Goal: Communication & Community: Answer question/provide support

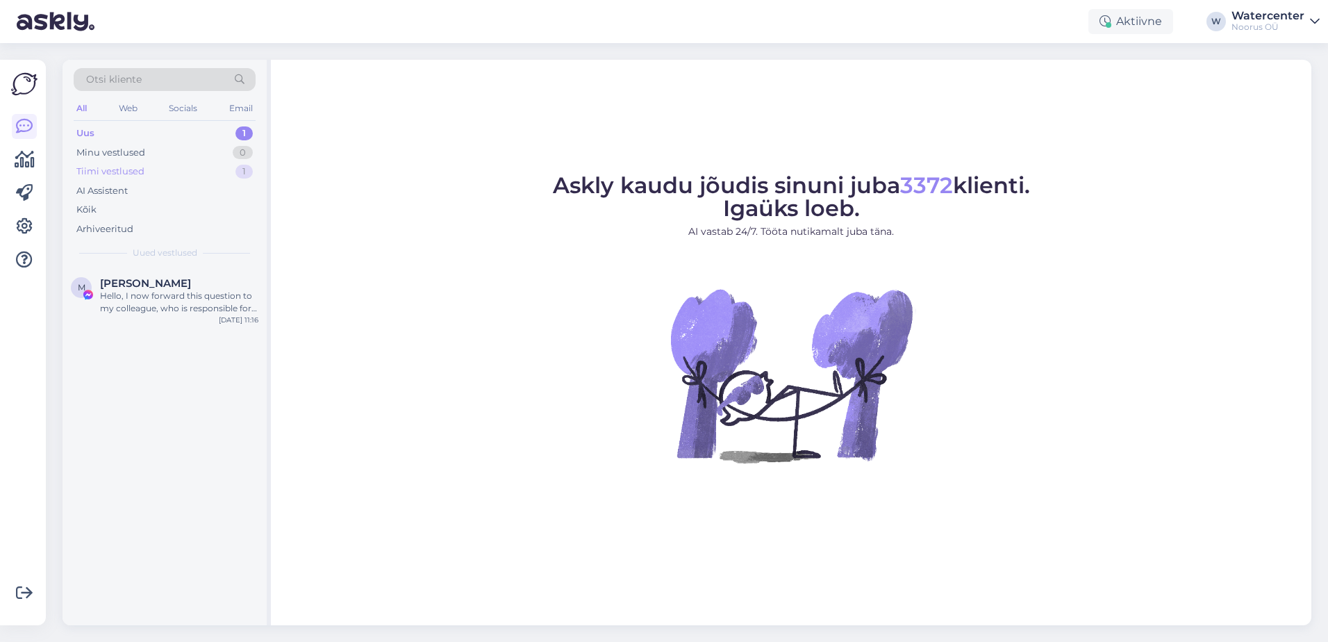
click at [105, 165] on div "Tiimi vestlused" at bounding box center [110, 172] width 68 height 14
click at [152, 320] on div "A Avasta Lastega Aitäh, jään ootama :) [DATE] 19:47" at bounding box center [164, 446] width 204 height 358
click at [153, 307] on div "A Avasta Lastega Aitäh, jään ootama :) [DATE] 19:47" at bounding box center [164, 292] width 204 height 50
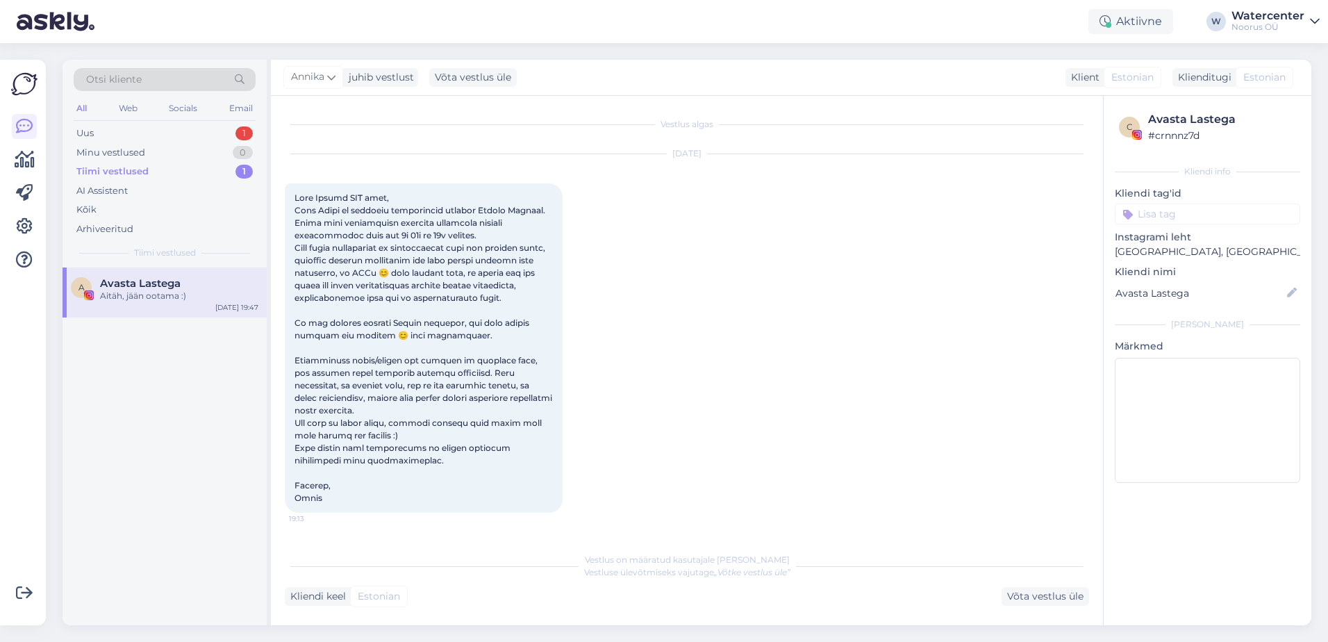
scroll to position [199, 0]
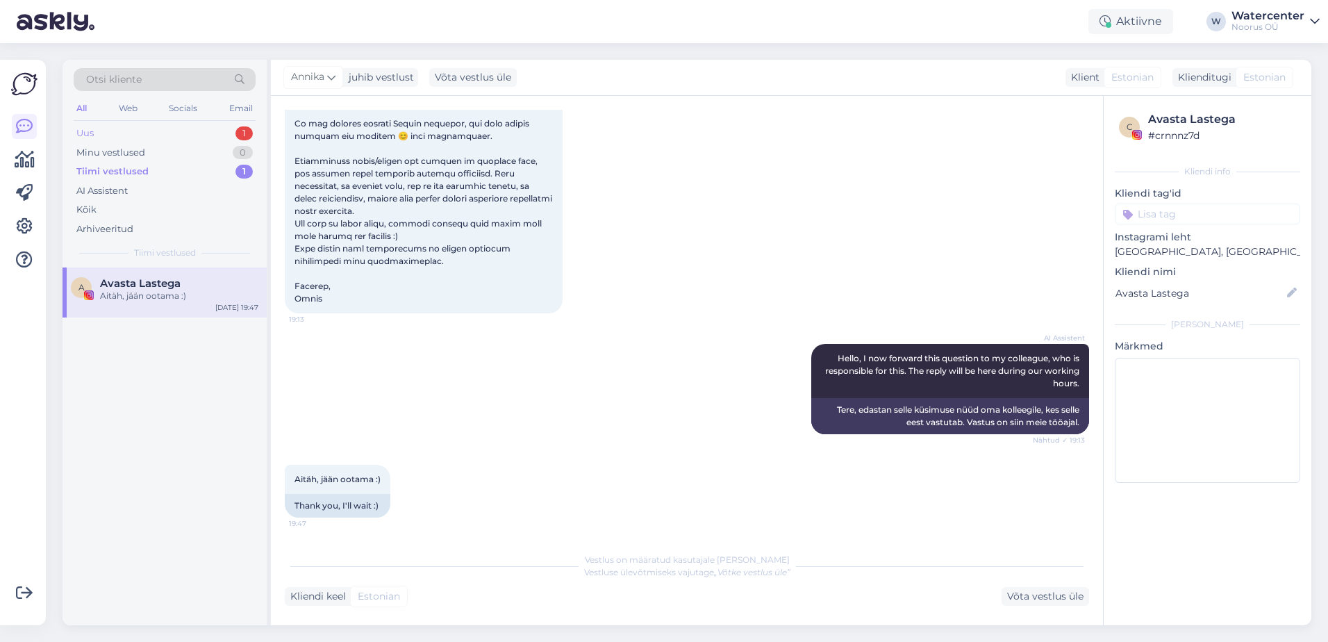
click at [235, 124] on div "Uus 1" at bounding box center [165, 133] width 182 height 19
click at [201, 298] on div "Hello, I now forward this question to my colleague, who is responsible for this…" at bounding box center [179, 302] width 158 height 25
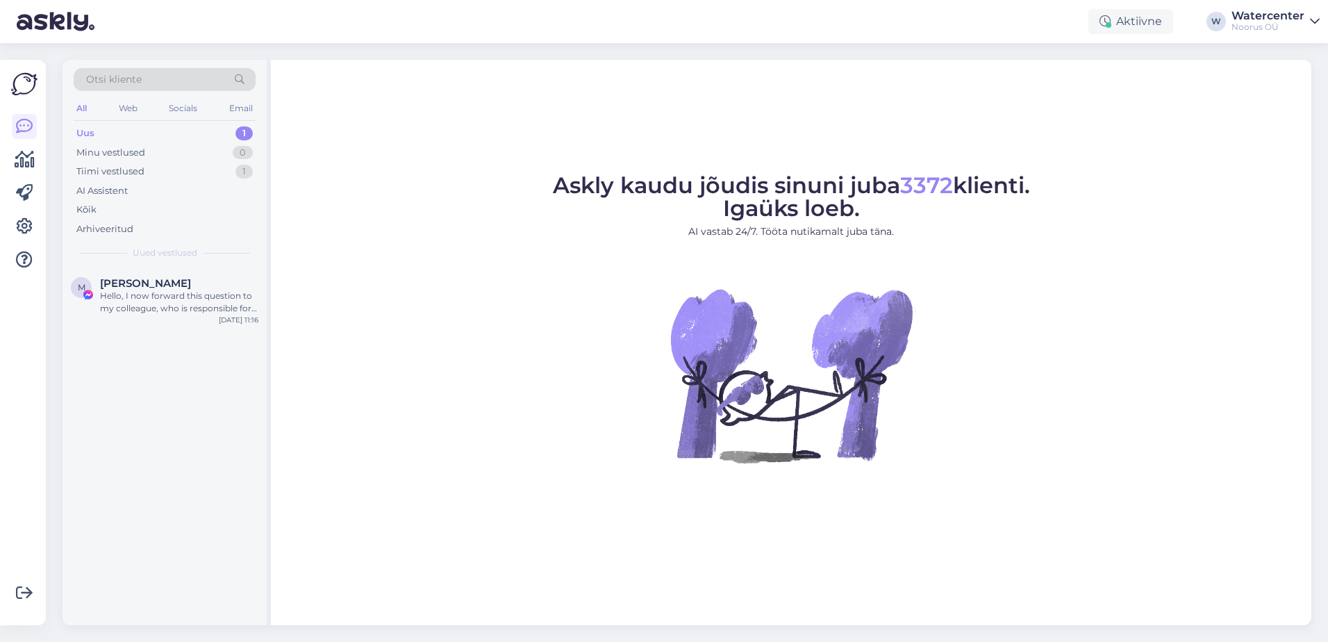
click at [212, 131] on div "Uus 1" at bounding box center [165, 133] width 182 height 19
click at [246, 299] on div "Hello, I now forward this question to my colleague, who is responsible for this…" at bounding box center [179, 302] width 158 height 25
